Goal: Use online tool/utility: Utilize a website feature to perform a specific function

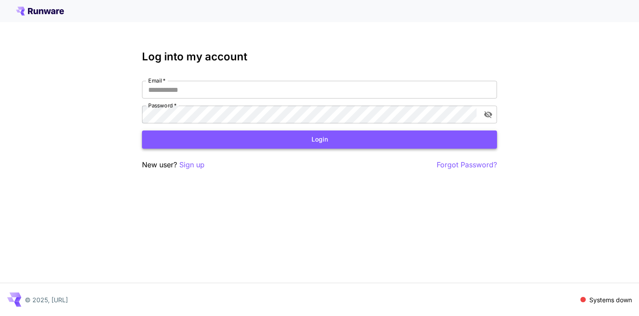
type input "**********"
click at [330, 144] on button "Login" at bounding box center [319, 140] width 355 height 18
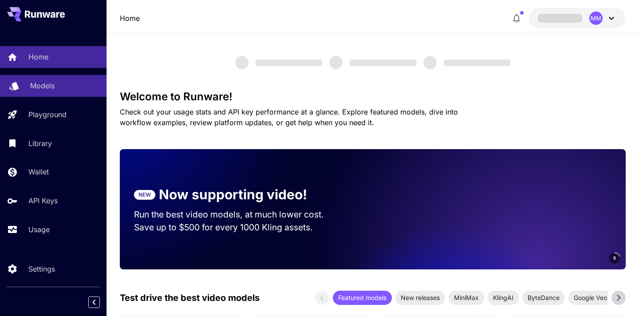
click at [71, 83] on div "Models" at bounding box center [64, 85] width 69 height 11
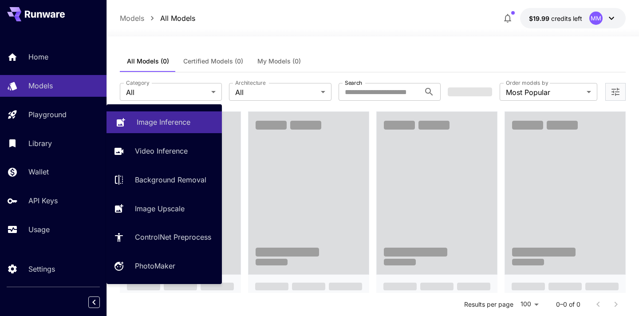
click at [143, 127] on p "Image Inference" at bounding box center [164, 122] width 54 height 11
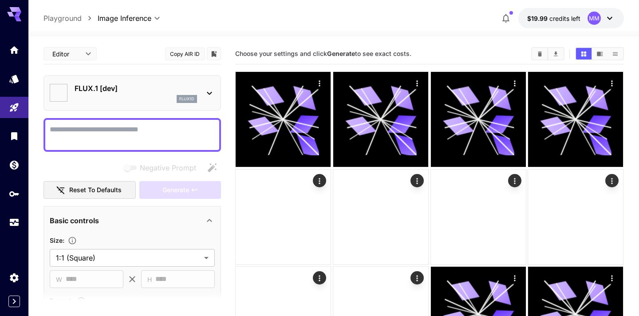
type input "**********"
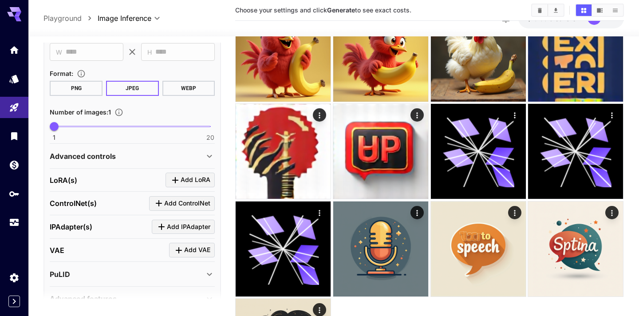
scroll to position [227, 0]
click at [165, 156] on div "Advanced controls" at bounding box center [127, 155] width 155 height 11
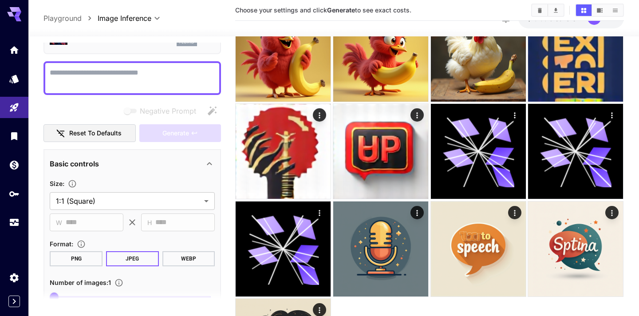
scroll to position [0, 0]
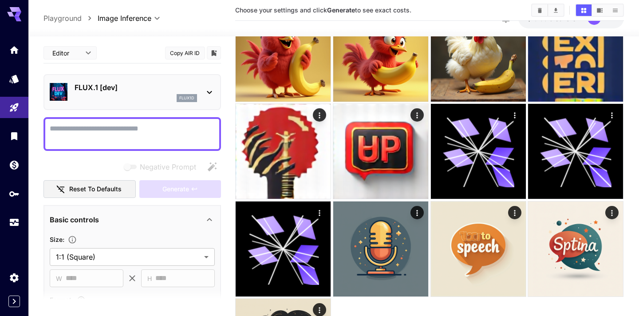
click at [93, 125] on textarea "Negative Prompt" at bounding box center [132, 133] width 165 height 21
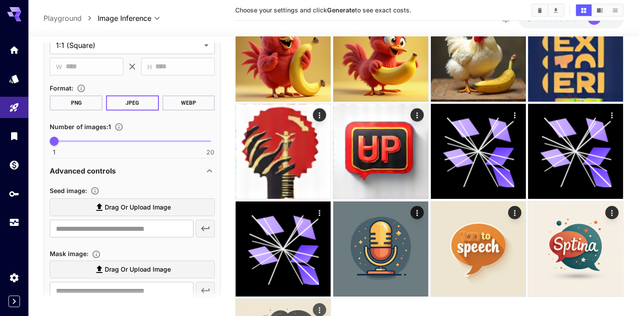
scroll to position [241, 0]
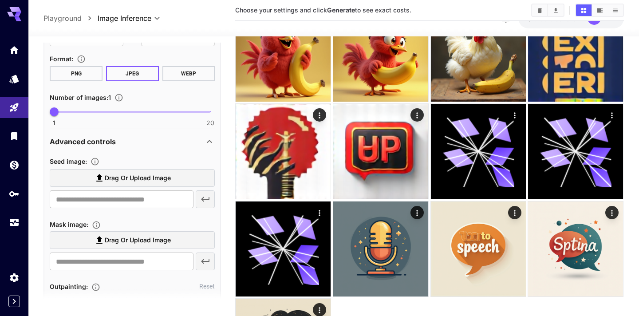
click at [95, 179] on icon at bounding box center [99, 178] width 11 height 11
click at [0, 0] on input "Drag or upload image" at bounding box center [0, 0] width 0 height 0
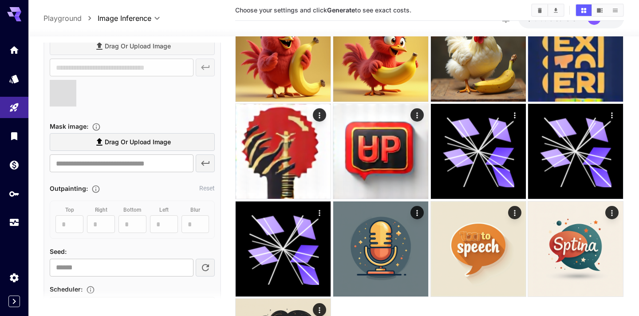
scroll to position [457, 0]
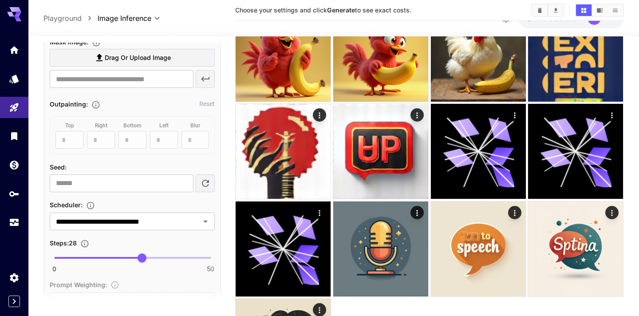
type input "**********"
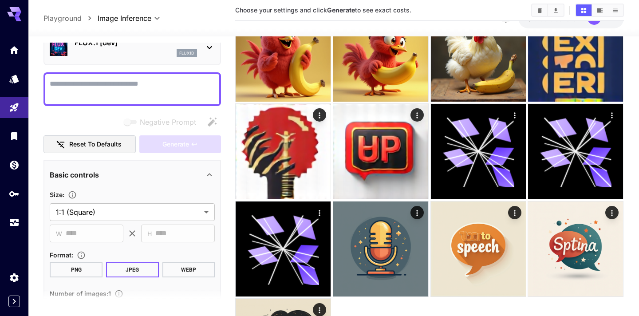
scroll to position [0, 0]
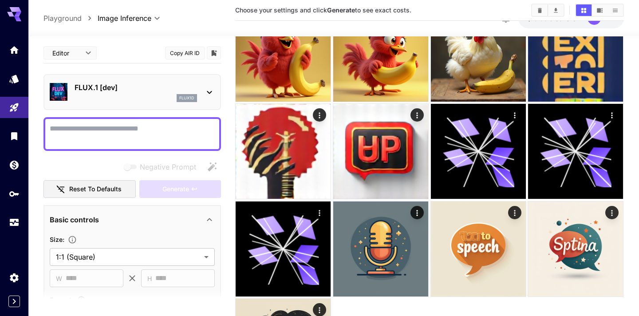
click at [111, 132] on textarea "Negative Prompt" at bounding box center [132, 133] width 165 height 21
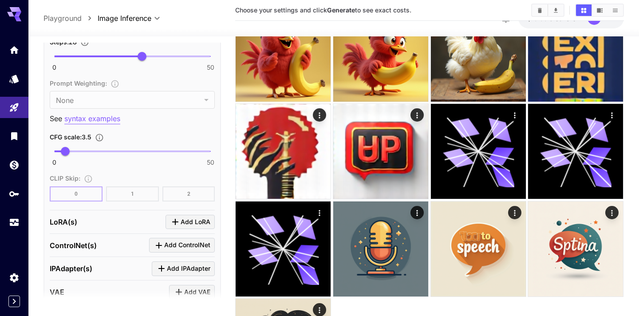
scroll to position [731, 0]
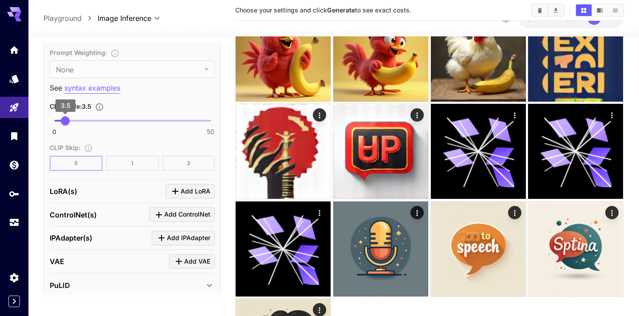
type textarea "**********"
type input "***"
drag, startPoint x: 66, startPoint y: 117, endPoint x: 61, endPoint y: 117, distance: 4.5
click at [61, 117] on span "2.2" at bounding box center [61, 120] width 9 height 9
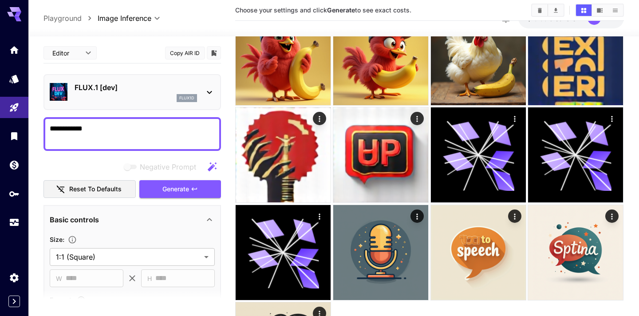
scroll to position [160, 0]
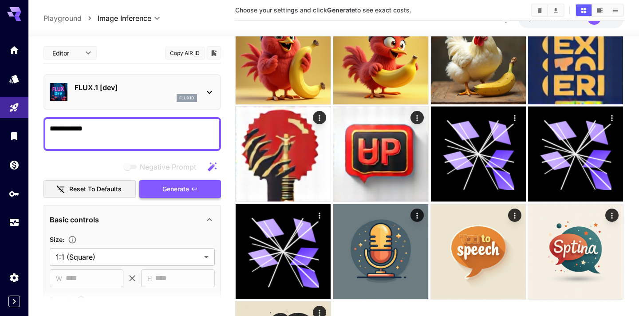
click at [171, 193] on span "Generate" at bounding box center [176, 189] width 27 height 11
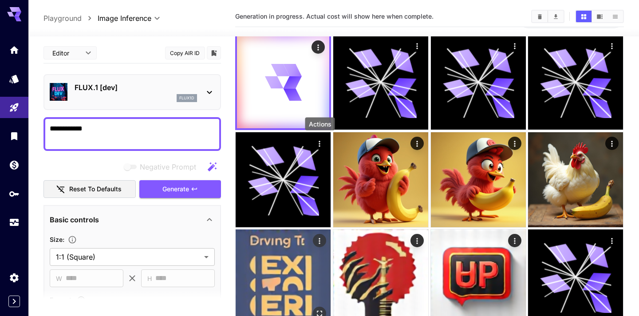
scroll to position [0, 0]
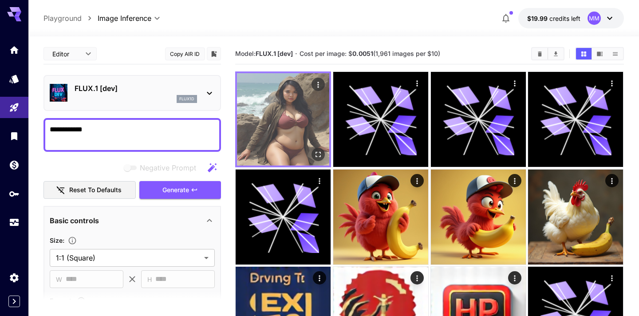
click at [302, 107] on img at bounding box center [283, 119] width 92 height 92
click at [293, 117] on img at bounding box center [283, 119] width 92 height 92
click at [316, 151] on icon "Open in fullscreen" at bounding box center [318, 154] width 9 height 9
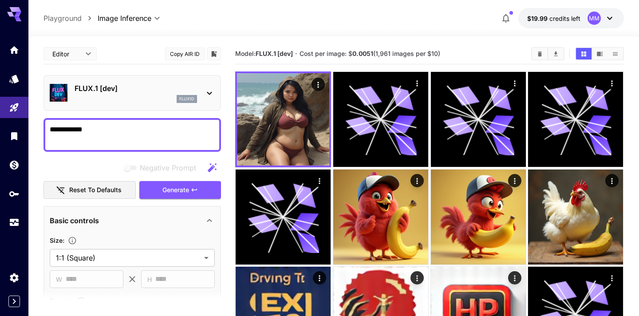
click at [143, 132] on textarea "**********" at bounding box center [132, 134] width 165 height 21
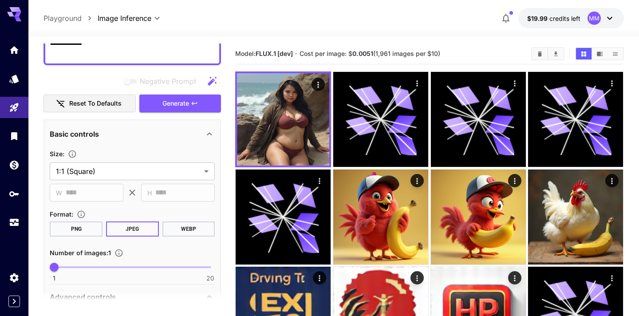
scroll to position [52, 0]
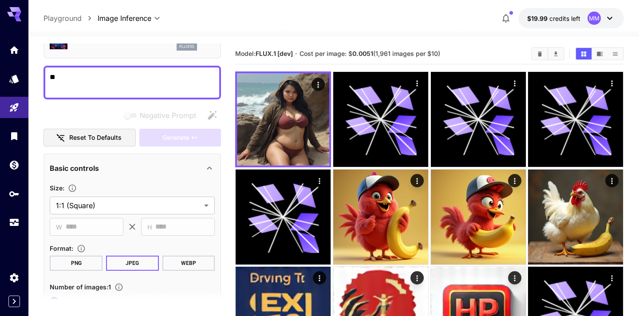
type textarea "*"
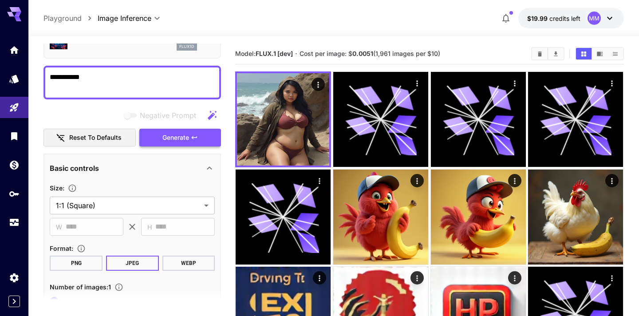
type textarea "**********"
click at [166, 136] on span "Generate" at bounding box center [176, 137] width 27 height 11
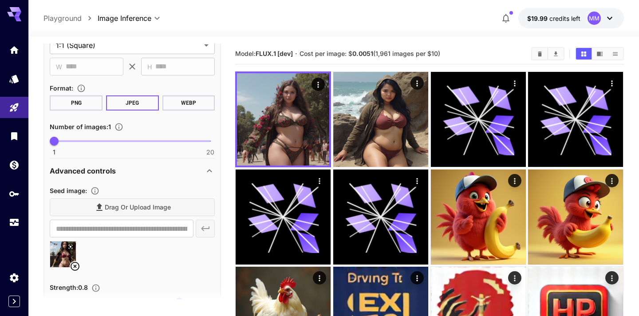
scroll to position [228, 0]
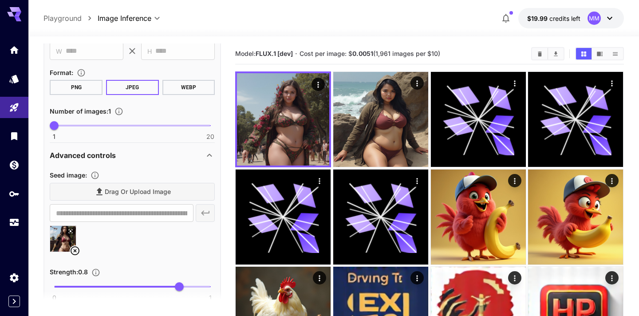
click at [73, 233] on icon at bounding box center [70, 231] width 5 height 5
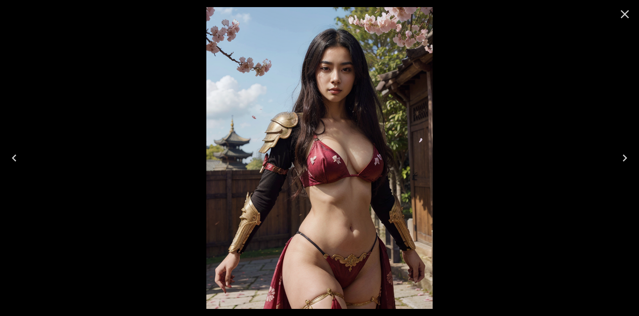
click at [129, 230] on div at bounding box center [319, 158] width 639 height 316
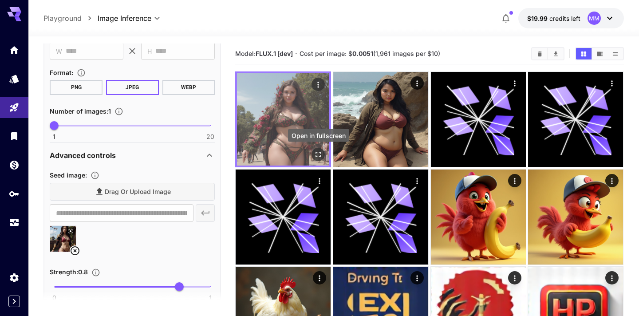
click at [320, 154] on icon "Open in fullscreen" at bounding box center [318, 154] width 9 height 9
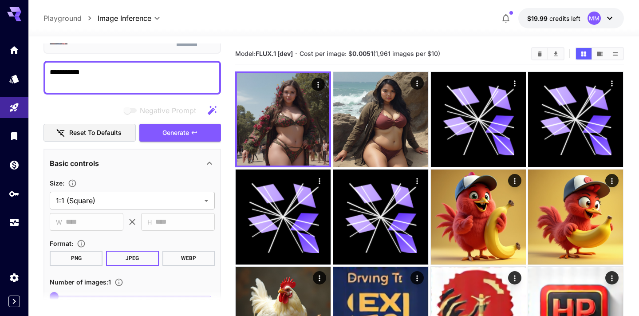
scroll to position [0, 0]
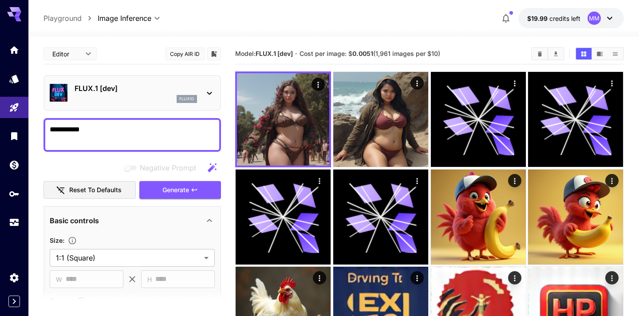
click at [212, 83] on div "FLUX.1 [dev] flux1d" at bounding box center [132, 92] width 165 height 27
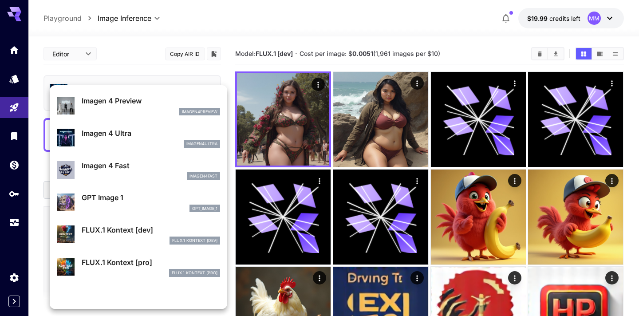
scroll to position [385, 0]
